Goal: Check status

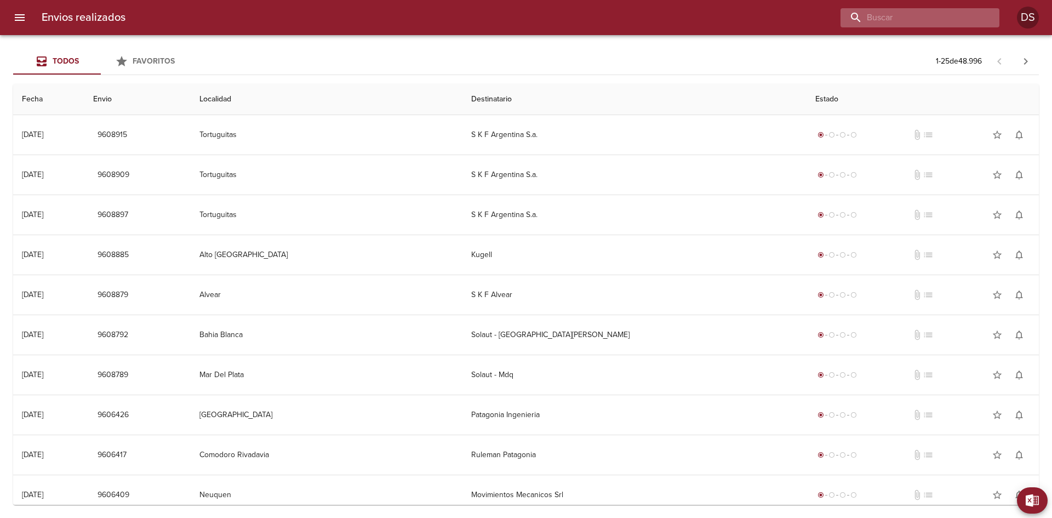
click at [936, 18] on input "buscar" at bounding box center [910, 17] width 140 height 19
type input "87894"
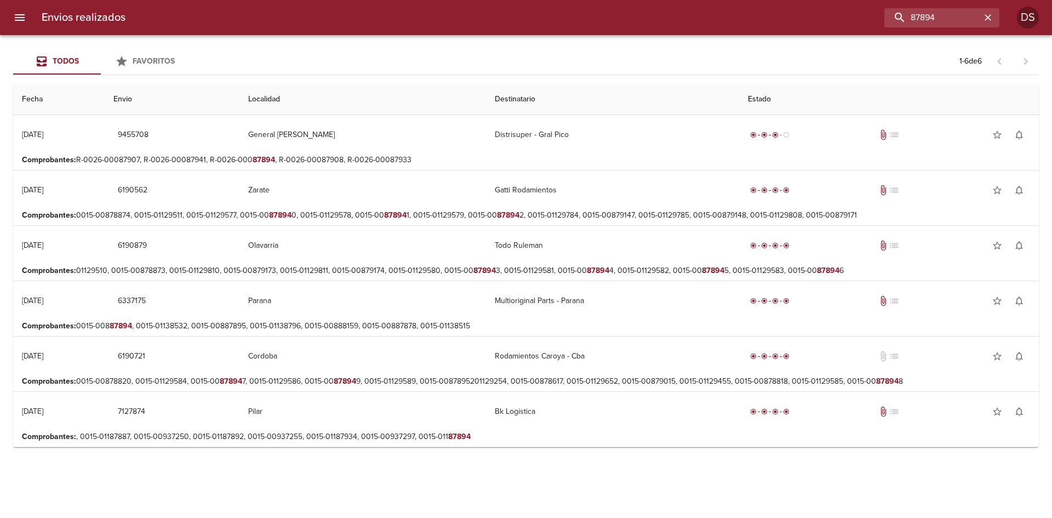
click at [260, 154] on p "Comprobantes : R-0026-00087907, R-0026-00087941, R-0026-000 87894 , R-0026-0008…" at bounding box center [526, 159] width 1008 height 11
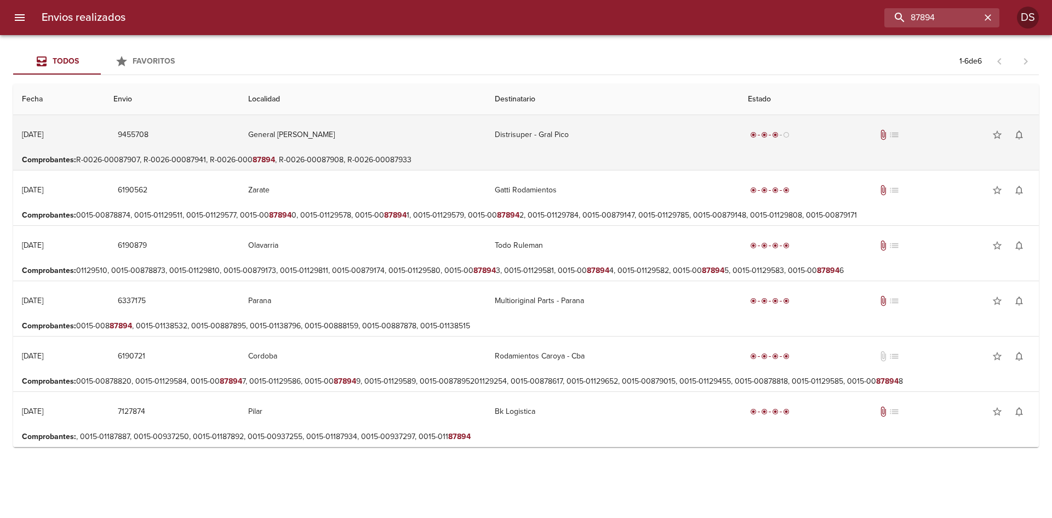
click at [239, 149] on td "9455708" at bounding box center [172, 134] width 134 height 39
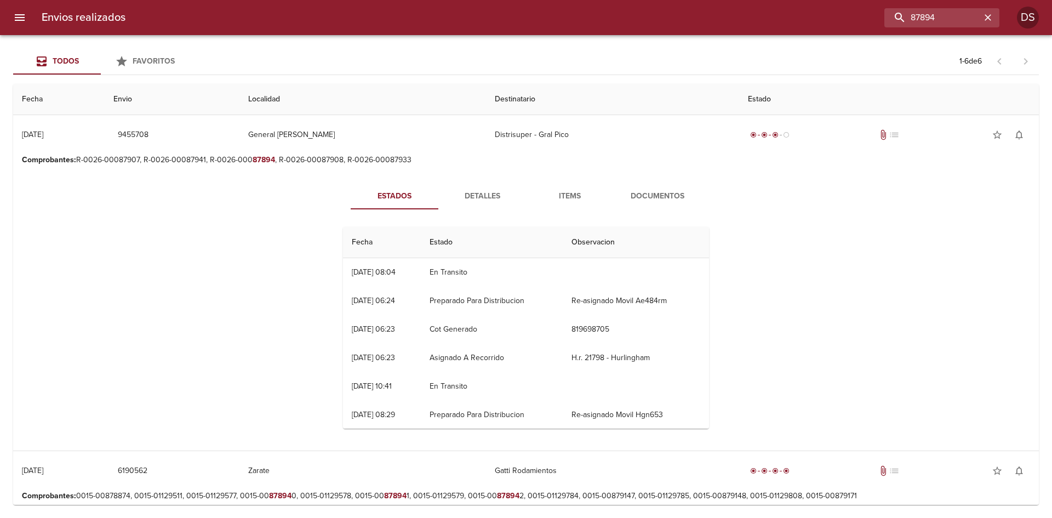
drag, startPoint x: 383, startPoint y: 271, endPoint x: 329, endPoint y: 273, distance: 54.3
click at [330, 273] on div "Estados Detalles Items Documentos Fecha Estado Observacion 12/09 [DATE] 08:04 E…" at bounding box center [526, 310] width 394 height 254
click at [383, 274] on div "[DATE] 08:04" at bounding box center [374, 271] width 44 height 9
drag, startPoint x: 429, startPoint y: 274, endPoint x: 317, endPoint y: 270, distance: 111.9
click at [317, 270] on div "Estados Detalles Items Documentos Fecha Estado Observacion 12/09 [DATE] 08:04 E…" at bounding box center [526, 310] width 1008 height 280
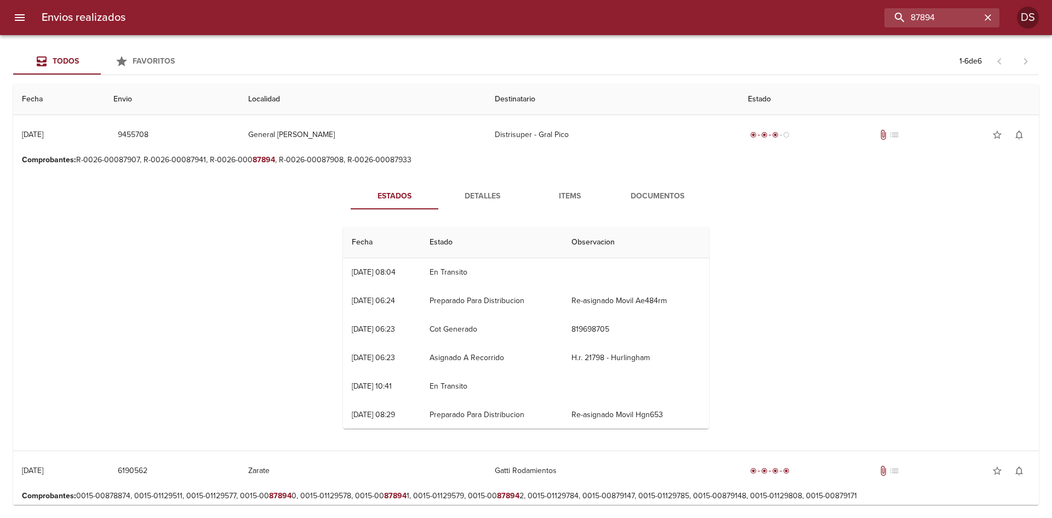
click at [465, 274] on td "En Transito" at bounding box center [492, 272] width 142 height 28
drag, startPoint x: 524, startPoint y: 274, endPoint x: 465, endPoint y: 277, distance: 58.7
click at [469, 276] on td "En Transito" at bounding box center [492, 272] width 142 height 28
click at [465, 277] on td "En Transito" at bounding box center [492, 272] width 142 height 28
drag, startPoint x: 367, startPoint y: 278, endPoint x: 301, endPoint y: 267, distance: 67.2
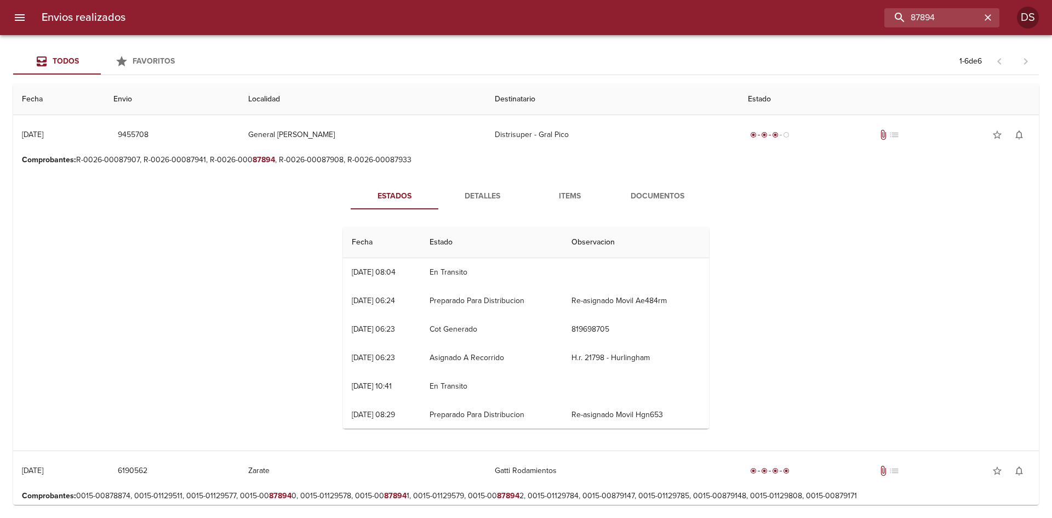
click at [352, 272] on td "12/09 [DATE] 08:04" at bounding box center [382, 272] width 78 height 28
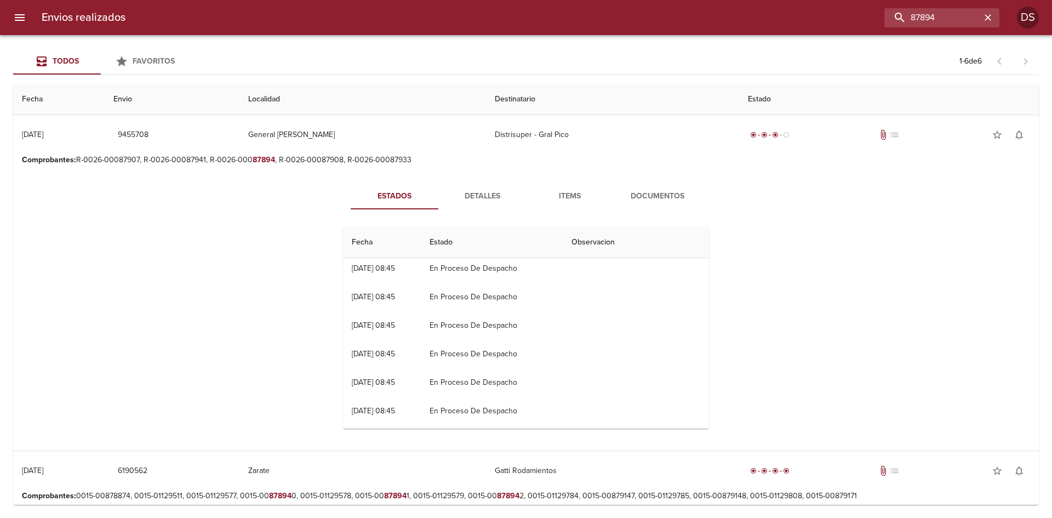
scroll to position [5955, 0]
